Goal: Navigation & Orientation: Go to known website

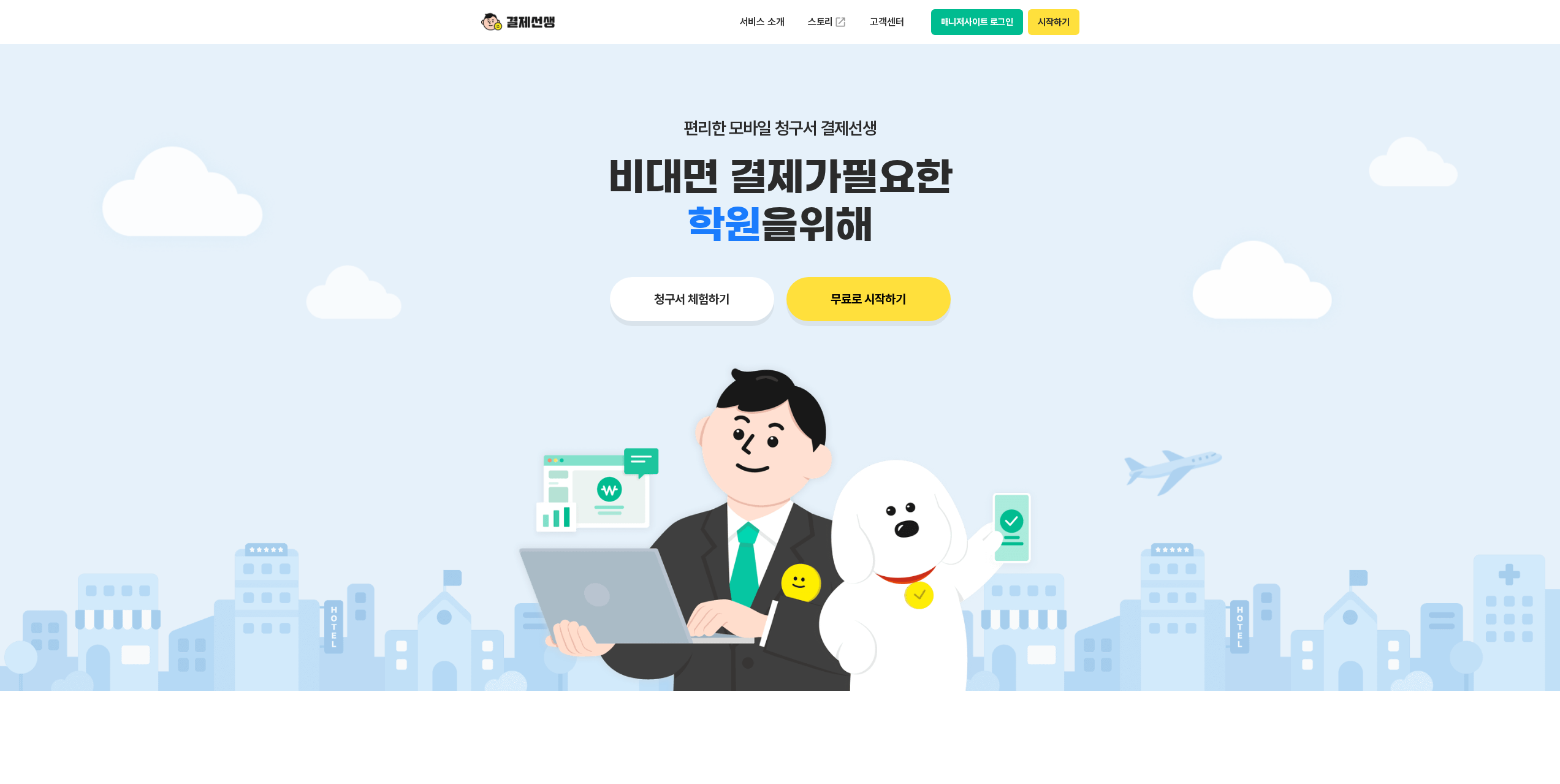
click at [964, 17] on button "매니저사이트 로그인" at bounding box center [977, 22] width 93 height 26
drag, startPoint x: 0, startPoint y: 0, endPoint x: 981, endPoint y: 11, distance: 981.1
click at [981, 11] on button "매니저사이트 로그인" at bounding box center [977, 22] width 93 height 26
